Goal: Task Accomplishment & Management: Manage account settings

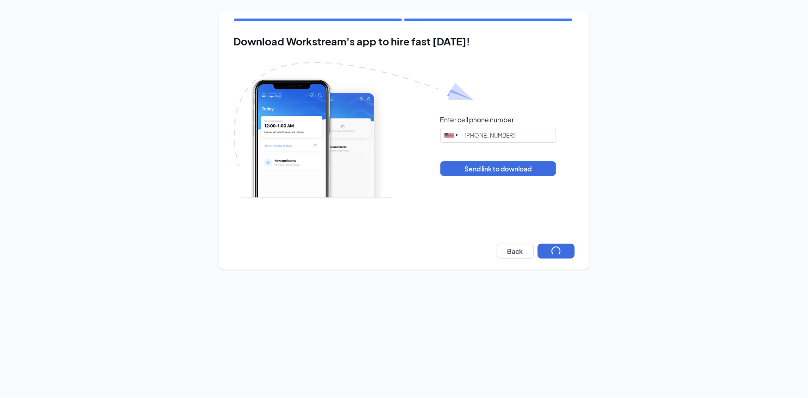
type input "(262) 751-3657"
click at [553, 255] on button "Next" at bounding box center [555, 250] width 37 height 15
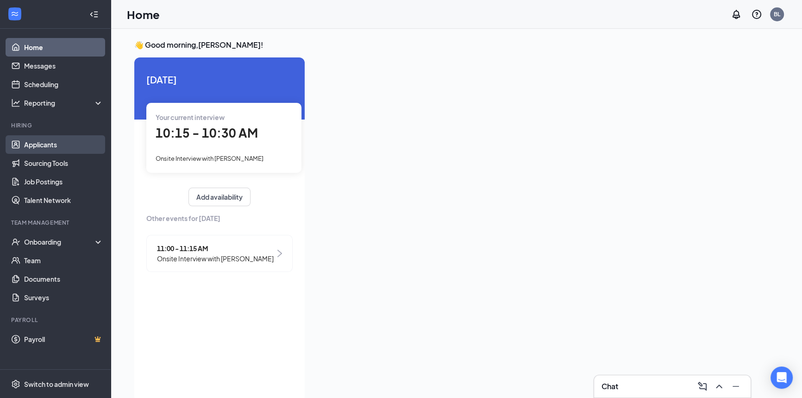
click at [54, 138] on link "Applicants" at bounding box center [63, 144] width 79 height 19
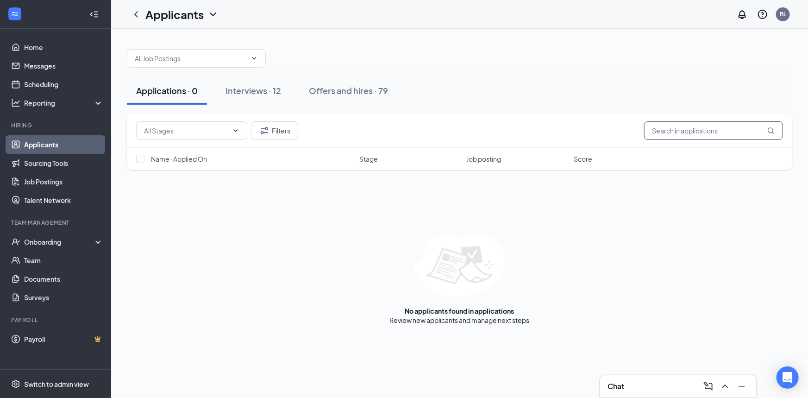
click at [704, 131] on input "text" at bounding box center [713, 130] width 139 height 19
type input "ade"
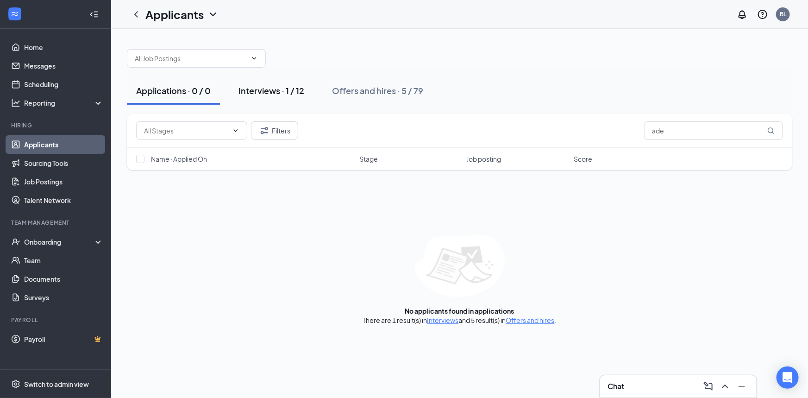
click at [292, 91] on div "Interviews · 1 / 12" at bounding box center [271, 91] width 66 height 12
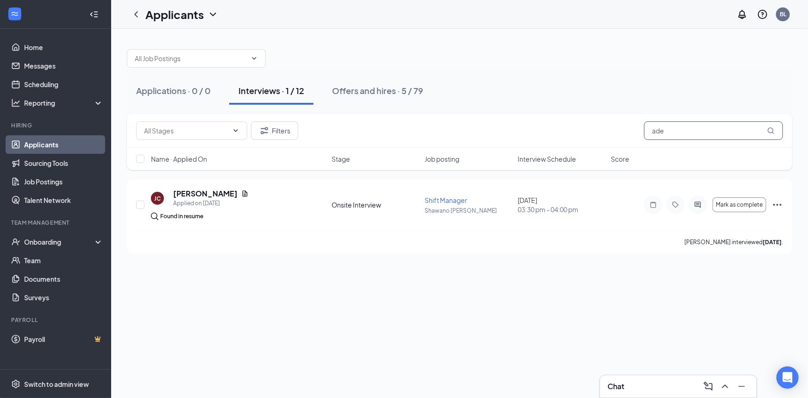
drag, startPoint x: 669, startPoint y: 130, endPoint x: 648, endPoint y: 130, distance: 20.4
click at [648, 130] on input "ade" at bounding box center [713, 130] width 139 height 19
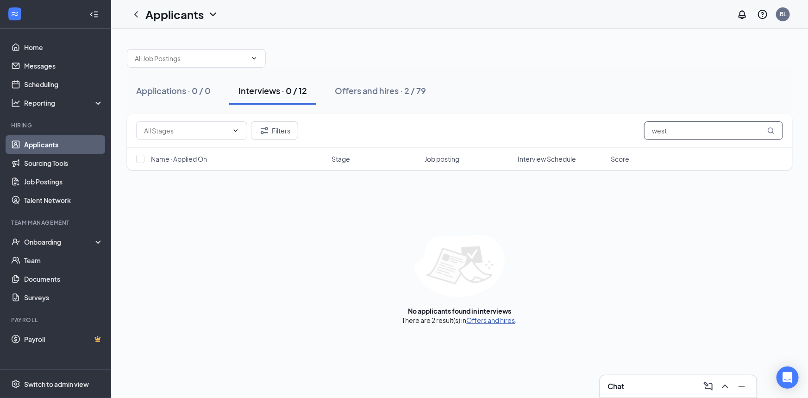
type input "west"
click at [500, 322] on link "Offers and hires" at bounding box center [491, 320] width 49 height 8
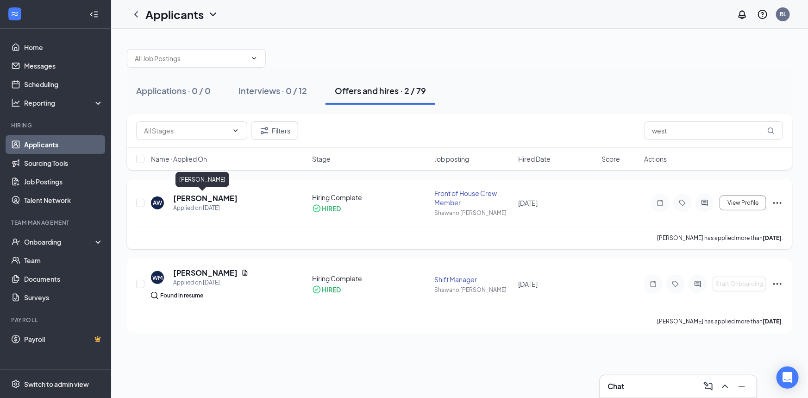
click at [187, 196] on h5 "[PERSON_NAME]" at bounding box center [205, 198] width 64 height 10
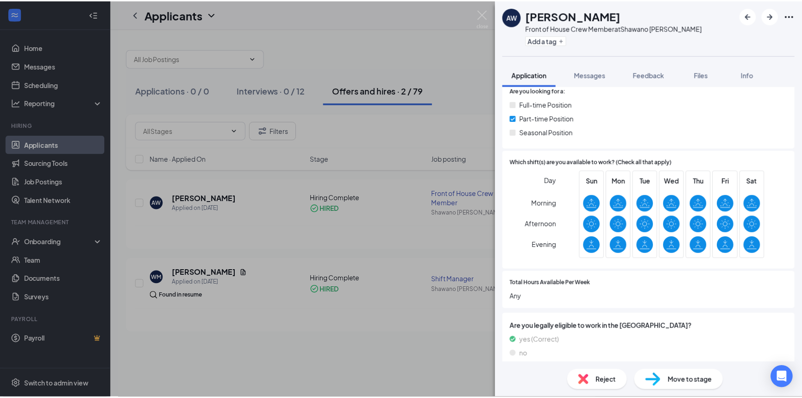
scroll to position [152, 0]
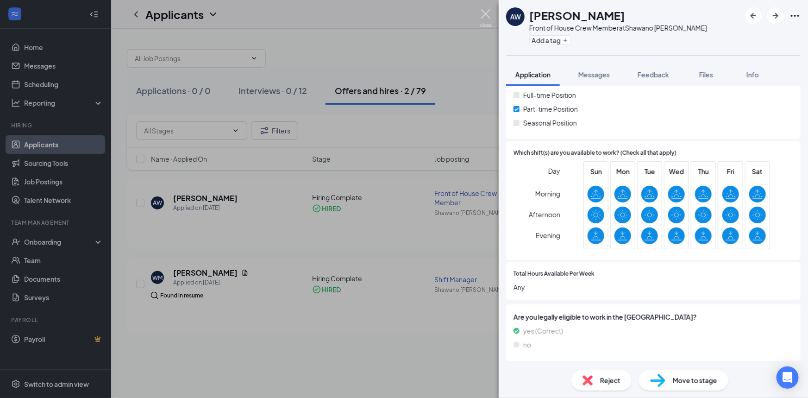
click at [481, 13] on img at bounding box center [486, 18] width 12 height 18
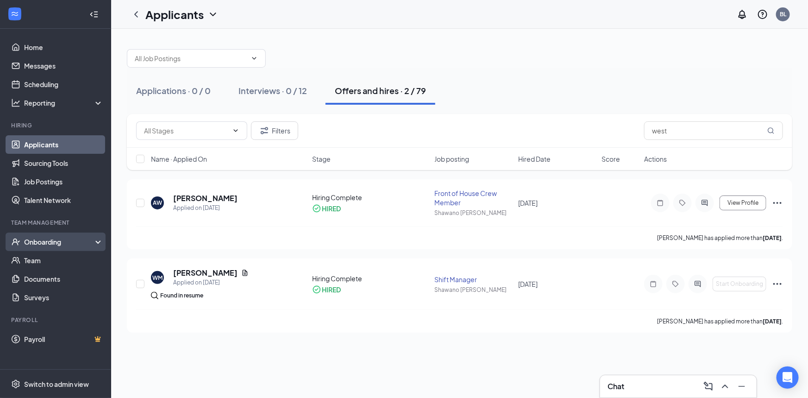
click at [18, 244] on icon "UserCheck" at bounding box center [16, 241] width 8 height 7
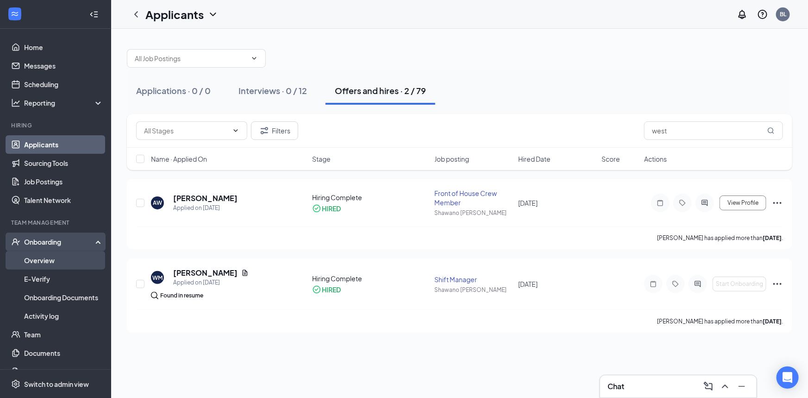
click at [29, 267] on link "Overview" at bounding box center [63, 260] width 79 height 19
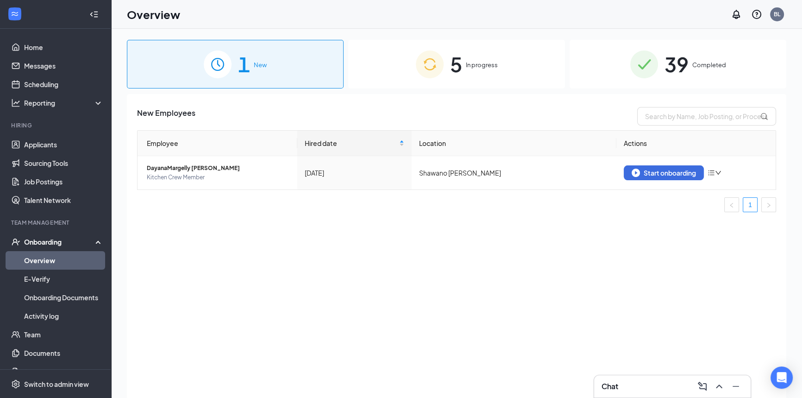
click at [493, 68] on span "In progress" at bounding box center [482, 64] width 32 height 9
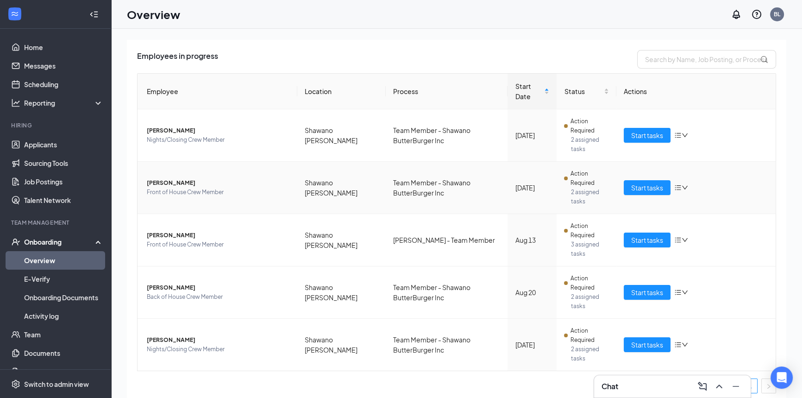
scroll to position [61, 0]
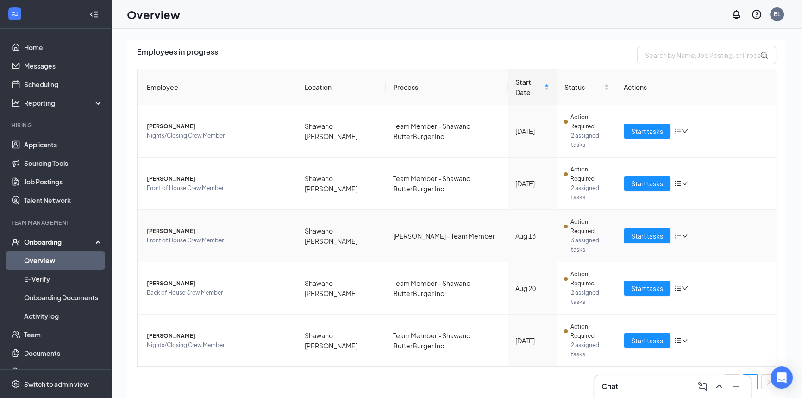
click at [577, 236] on span "3 assigned tasks" at bounding box center [589, 245] width 38 height 19
click at [570, 219] on span "Action Required" at bounding box center [589, 226] width 38 height 19
click at [623, 236] on button "Start tasks" at bounding box center [646, 235] width 47 height 15
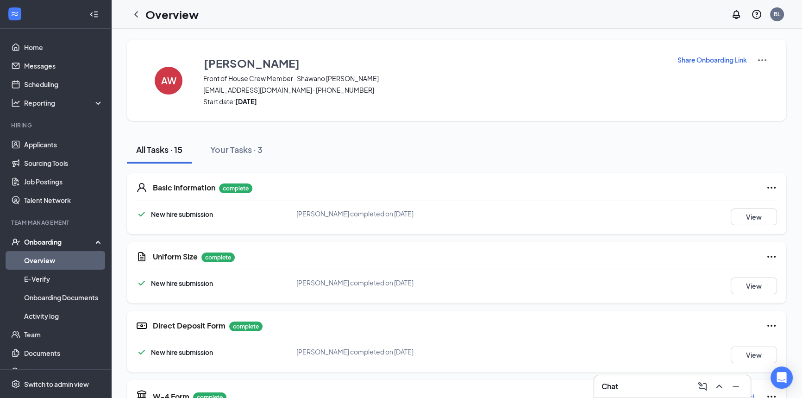
click at [706, 57] on p "Share Onboarding Link" at bounding box center [711, 59] width 69 height 9
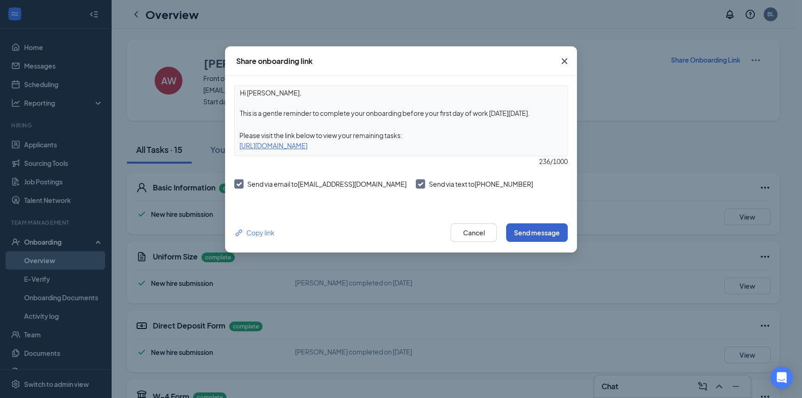
click at [542, 230] on button "Send message" at bounding box center [537, 232] width 62 height 19
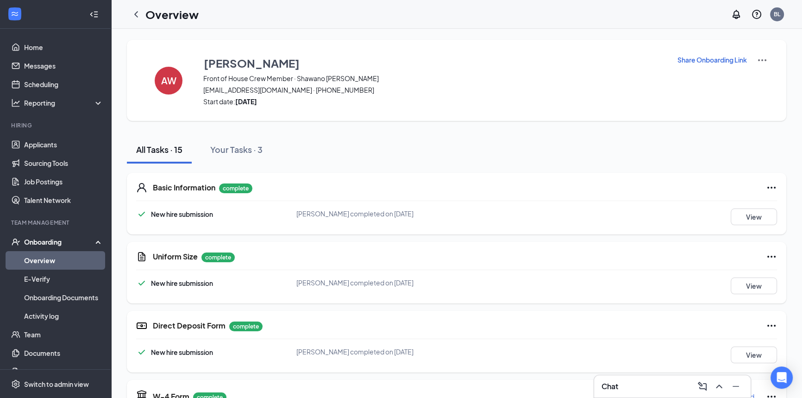
click at [139, 12] on icon "ChevronLeft" at bounding box center [136, 14] width 11 height 11
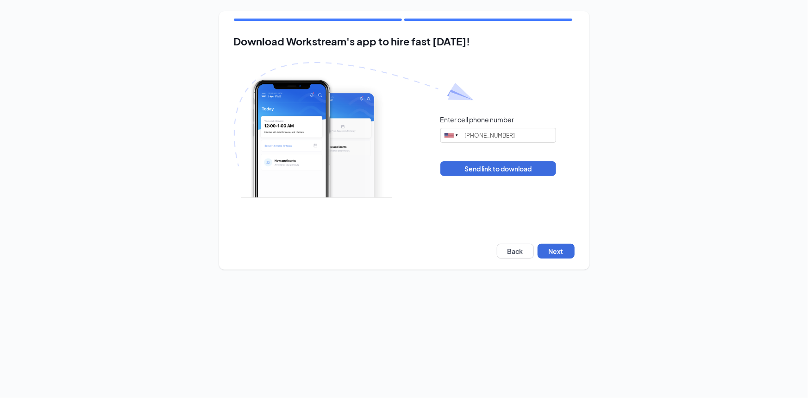
type input "(262) 751-3657"
click at [546, 245] on button "Next" at bounding box center [555, 250] width 37 height 15
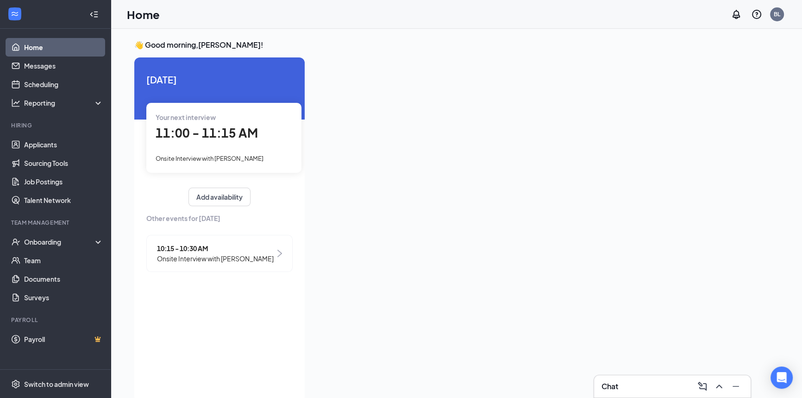
click at [263, 159] on span "Onsite Interview with [PERSON_NAME]" at bounding box center [210, 158] width 108 height 7
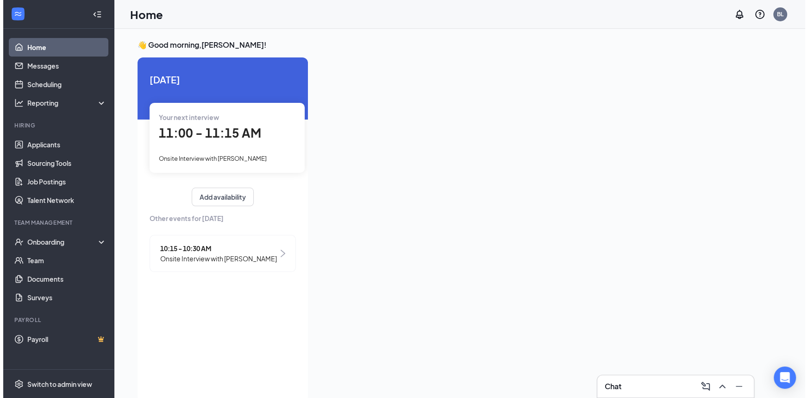
scroll to position [4, 0]
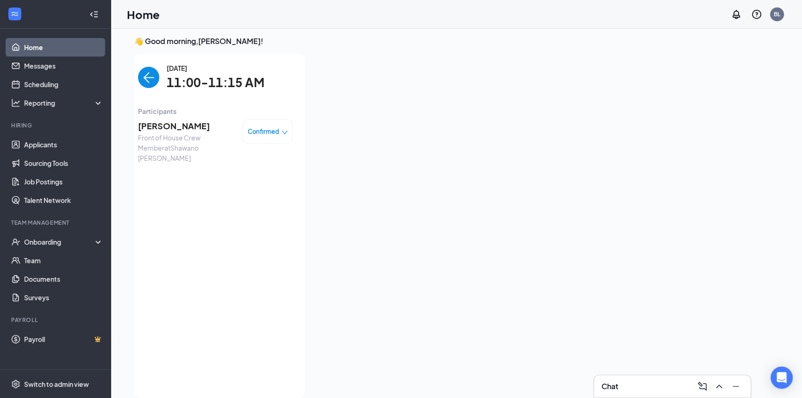
click at [179, 125] on span "Cassandra Braddock" at bounding box center [186, 125] width 97 height 13
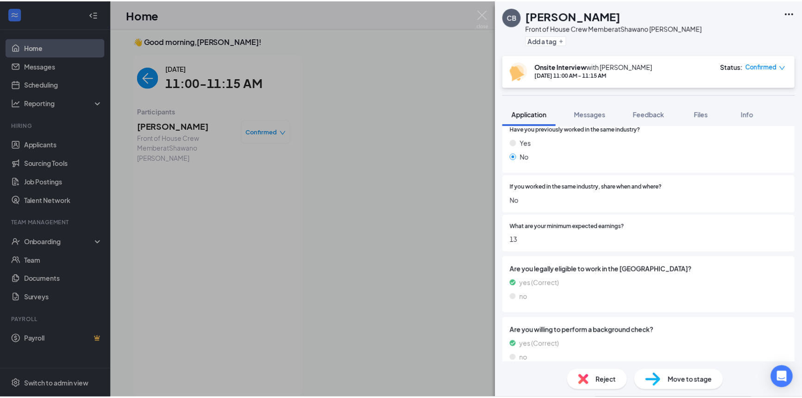
scroll to position [532, 0]
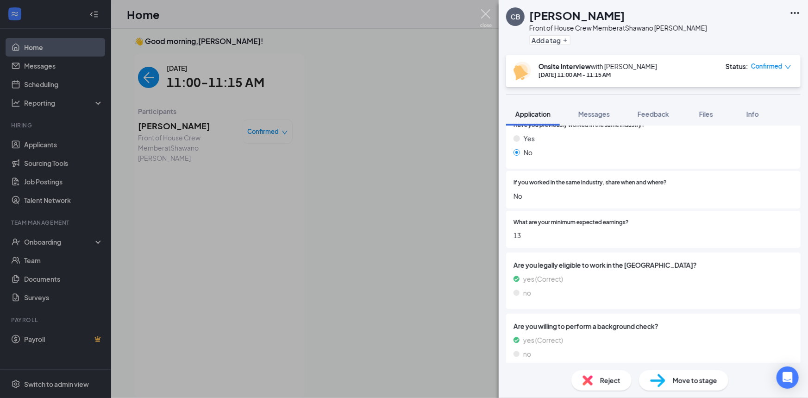
click at [487, 12] on img at bounding box center [486, 18] width 12 height 18
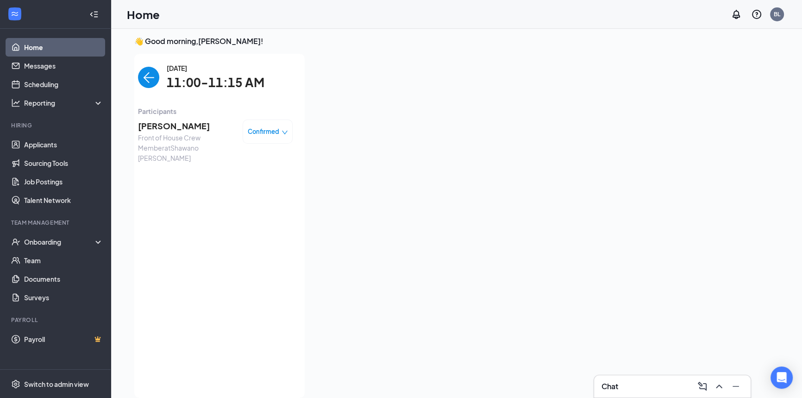
click at [44, 42] on link "Home" at bounding box center [63, 47] width 79 height 19
click at [153, 79] on img "back-button" at bounding box center [148, 77] width 21 height 21
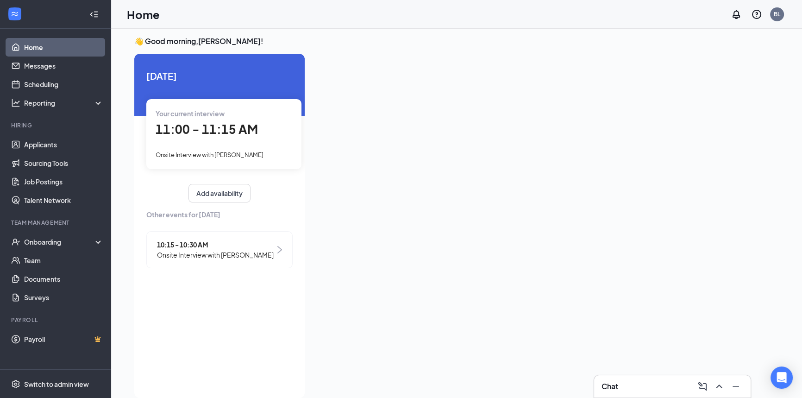
click at [276, 249] on div "10:15 - 10:30 AM Onsite Interview with AUTUMN FARAH" at bounding box center [219, 249] width 146 height 37
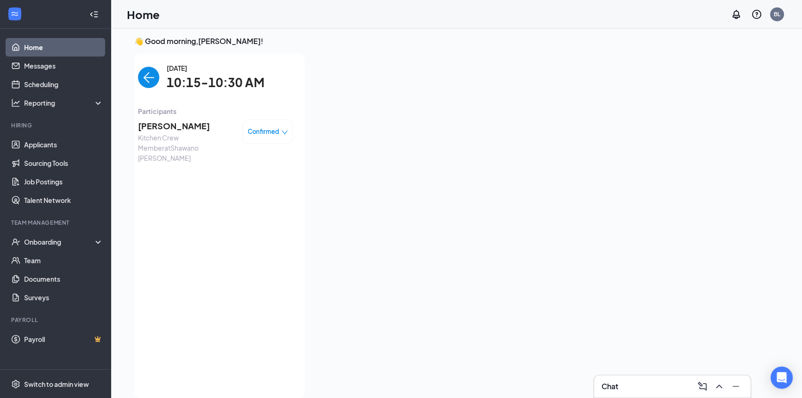
click at [272, 128] on span "Confirmed" at bounding box center [263, 131] width 31 height 9
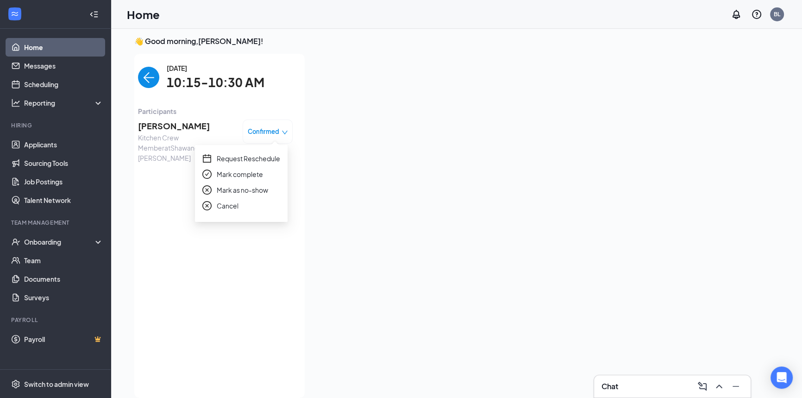
click at [246, 187] on span "Mark as no-show" at bounding box center [242, 190] width 51 height 10
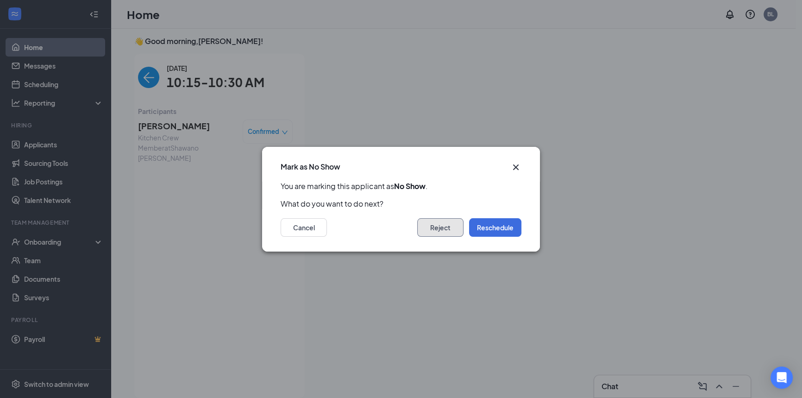
click at [442, 222] on button "Reject" at bounding box center [440, 227] width 46 height 19
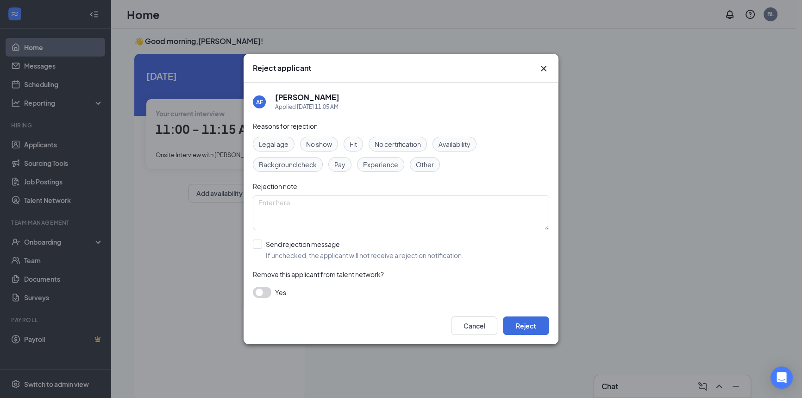
click at [327, 146] on span "No show" at bounding box center [319, 144] width 26 height 10
click at [259, 244] on input "Send rejection message If unchecked, the applicant will not receive a rejection…" at bounding box center [358, 249] width 211 height 20
checkbox input "true"
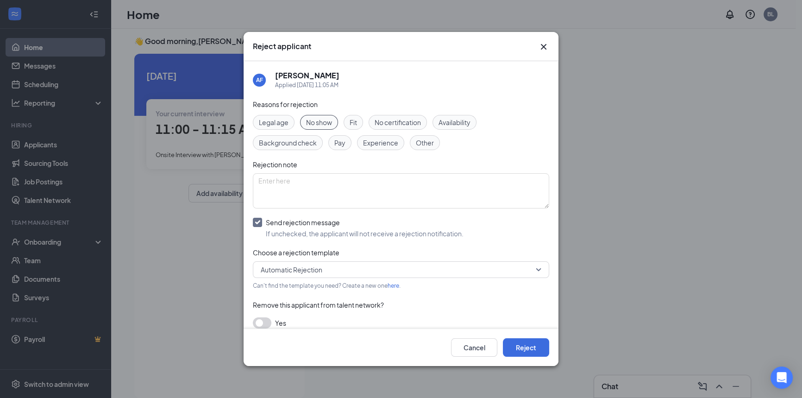
drag, startPoint x: 261, startPoint y: 321, endPoint x: 338, endPoint y: 319, distance: 77.3
click at [262, 320] on button "button" at bounding box center [262, 322] width 19 height 11
click at [540, 346] on button "Reject" at bounding box center [526, 347] width 46 height 19
